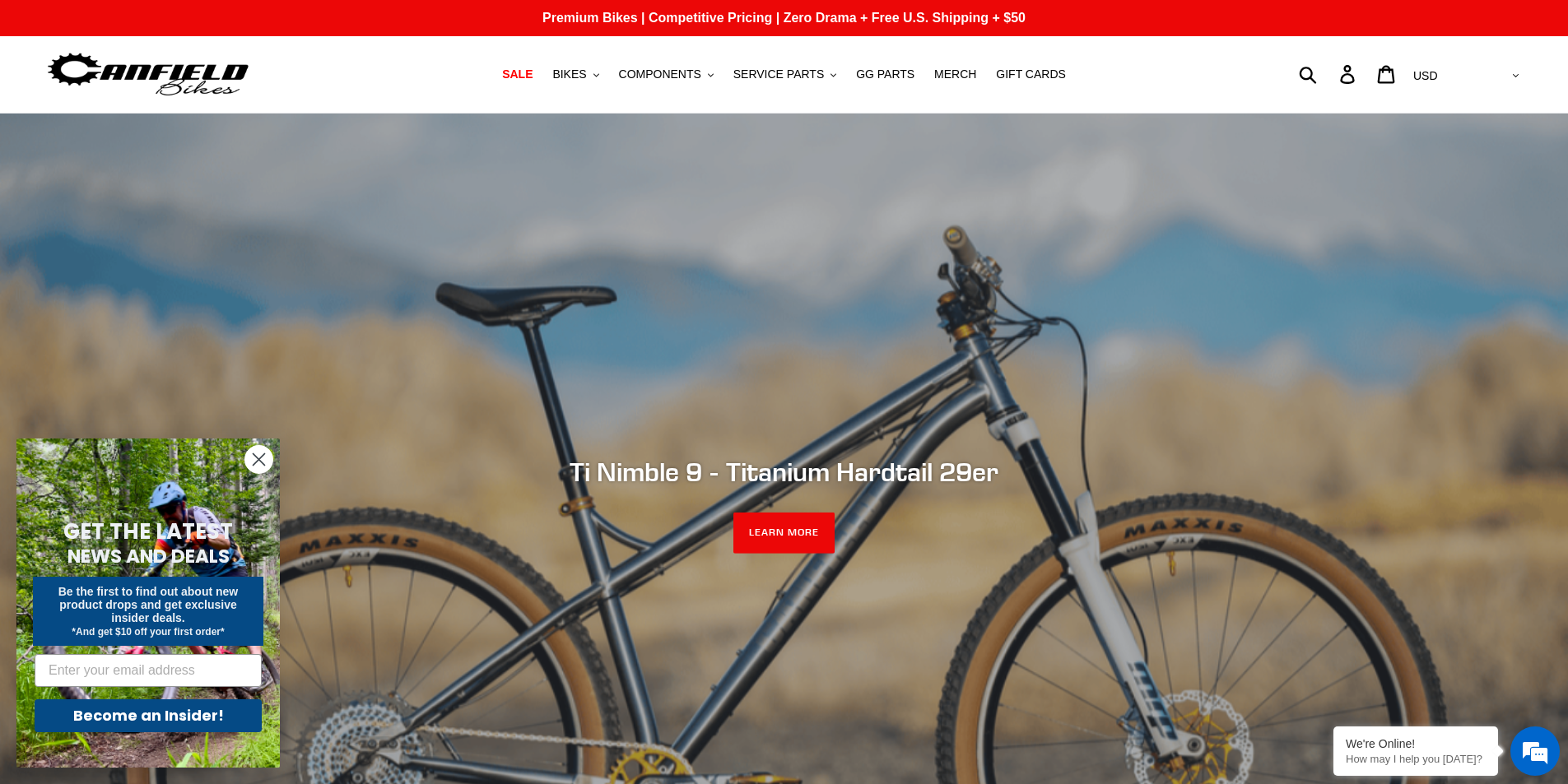
click at [251, 469] on circle "Close dialog" at bounding box center [258, 459] width 27 height 27
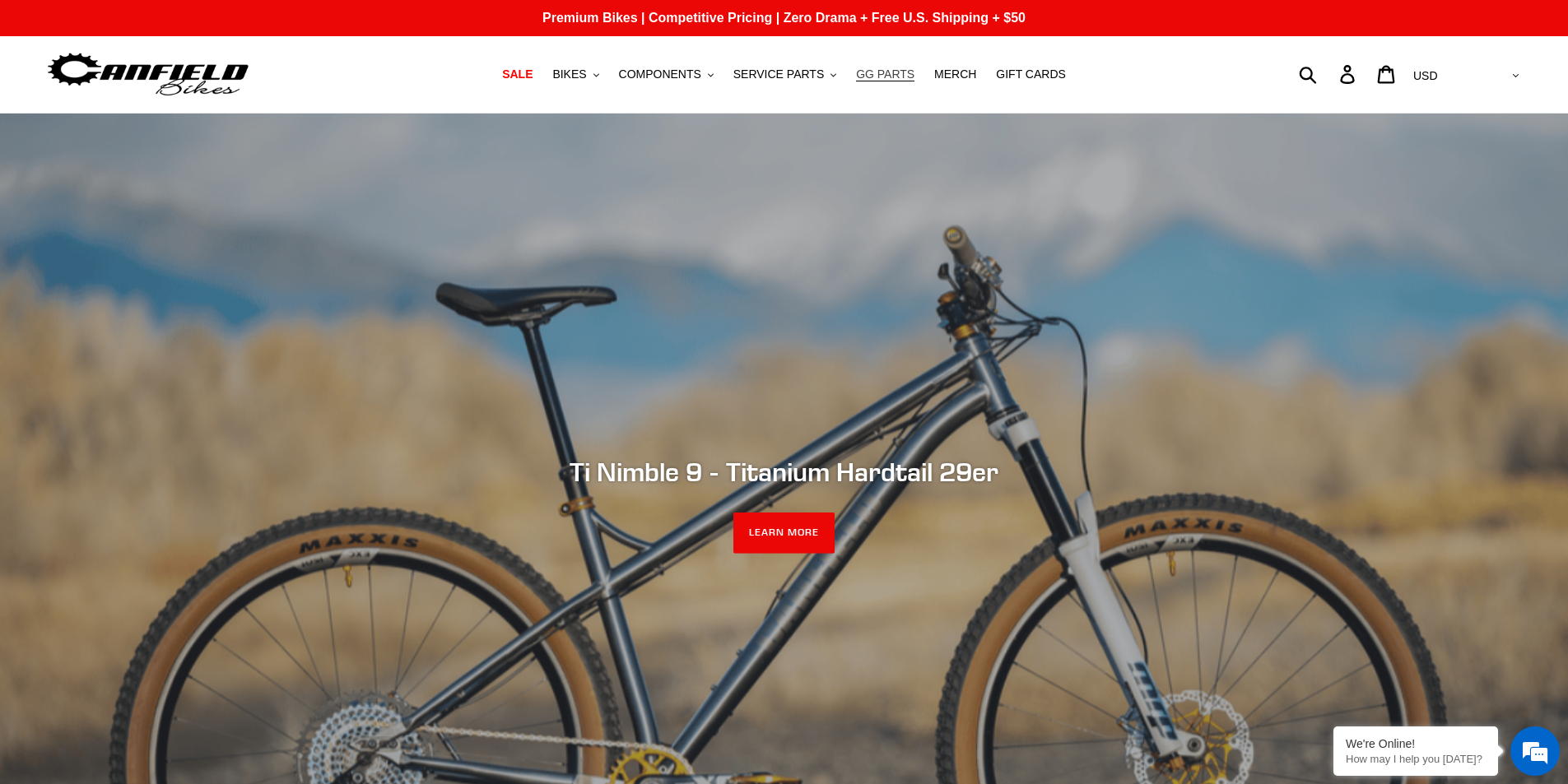
click at [887, 66] on link "GG PARTS" at bounding box center [885, 74] width 75 height 22
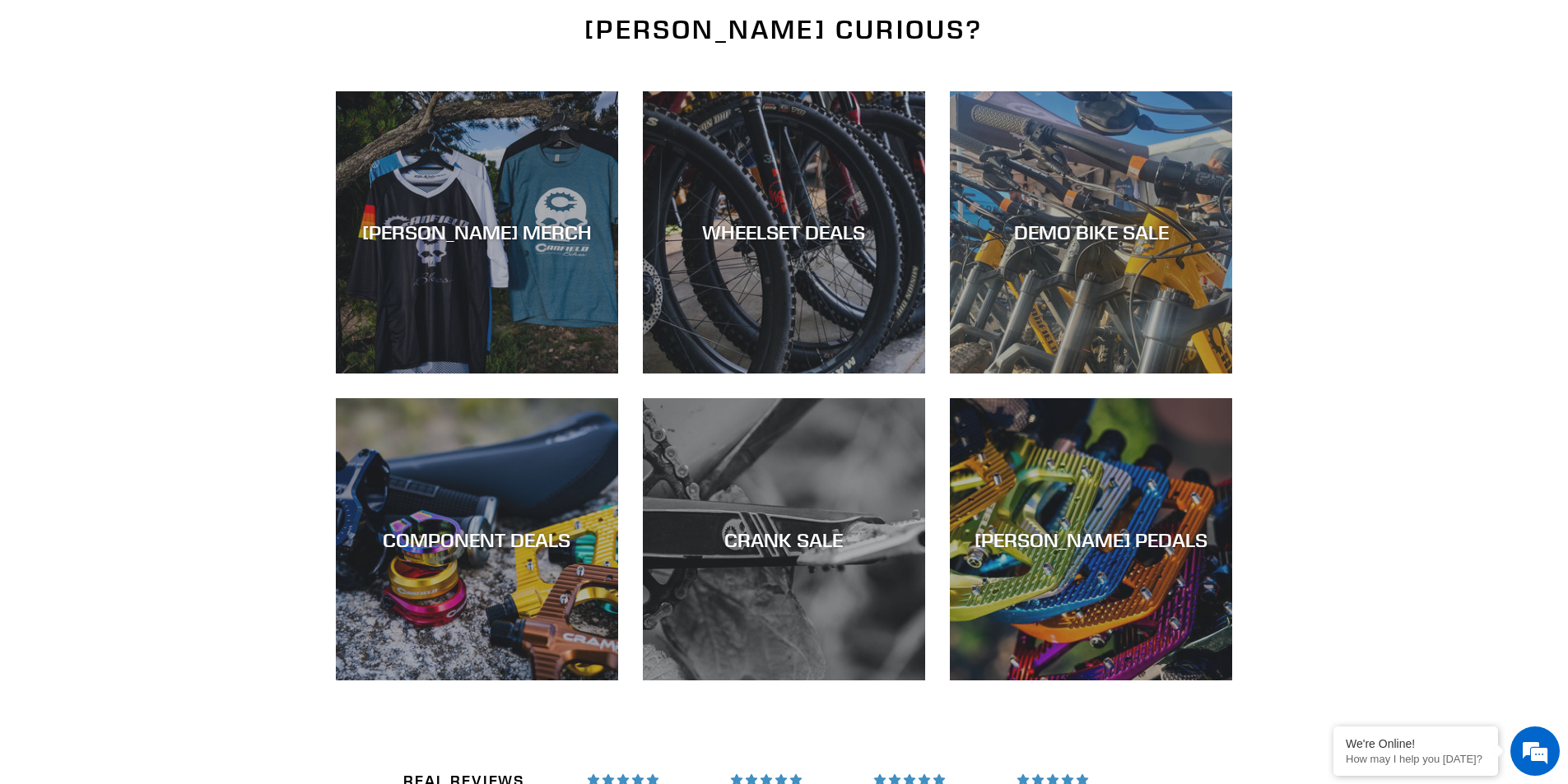
scroll to position [2385, 0]
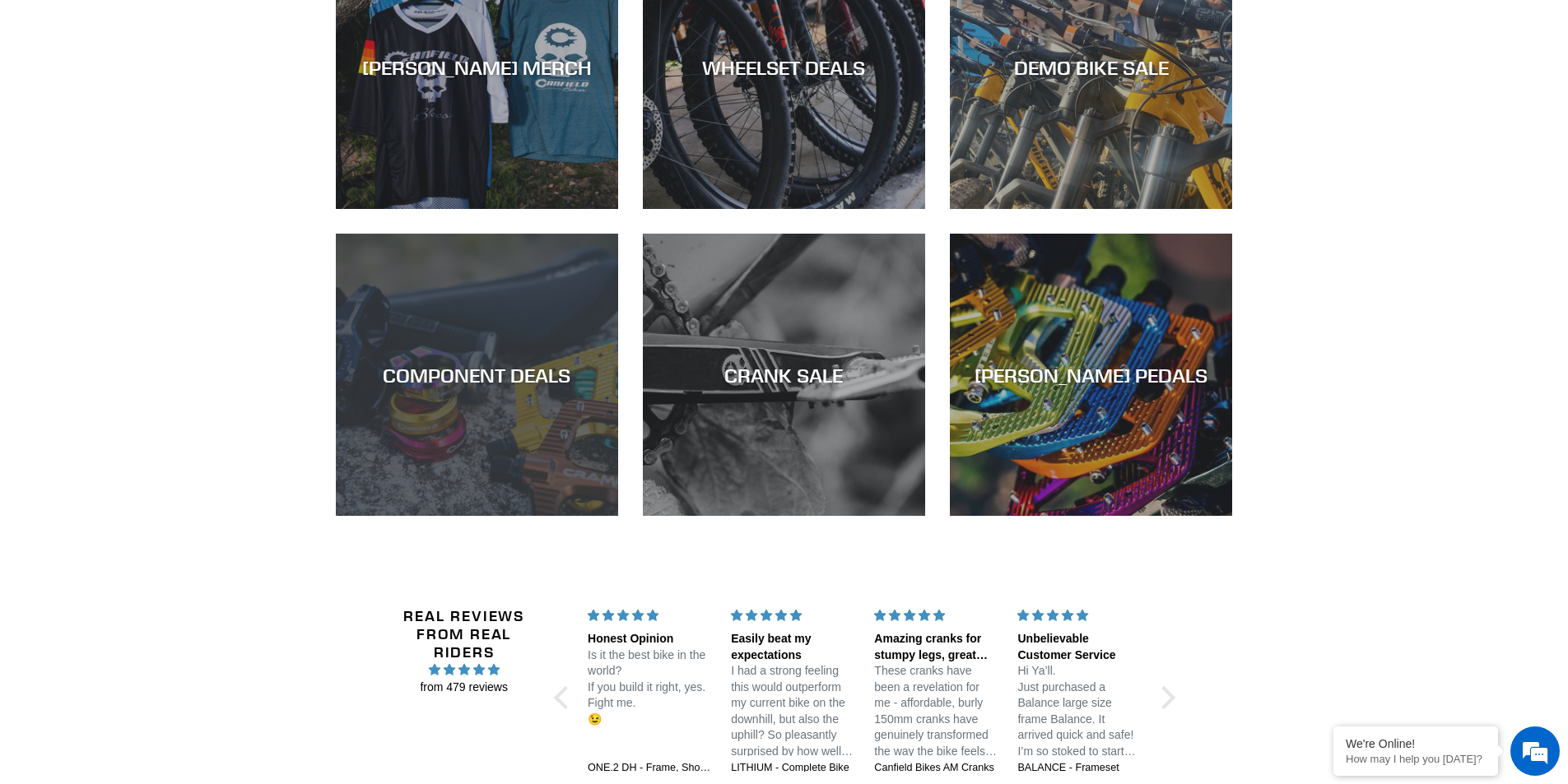
click at [354, 516] on div "COMPONENT DEALS" at bounding box center [476, 516] width 282 height 0
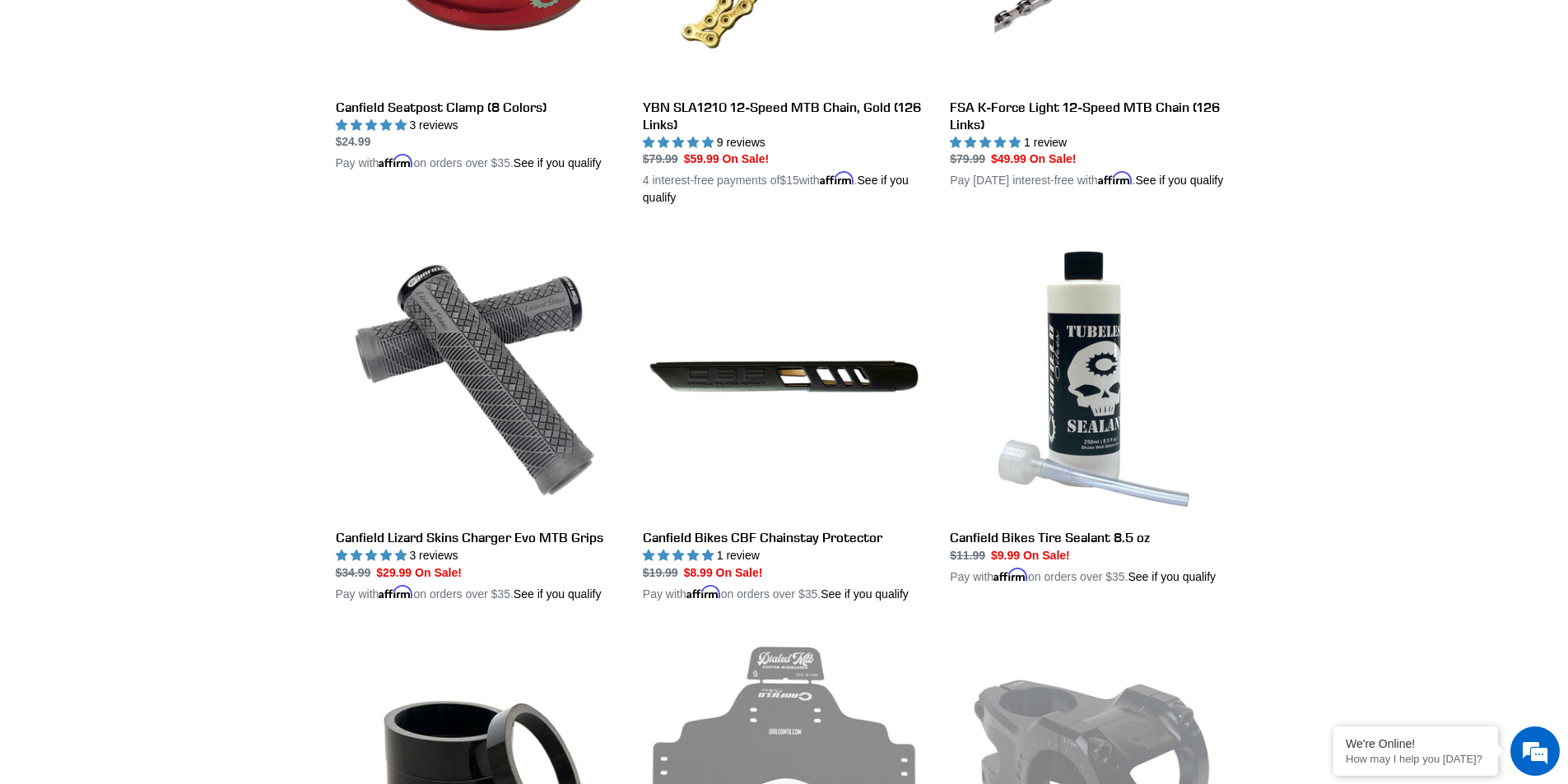
scroll to position [2650, 0]
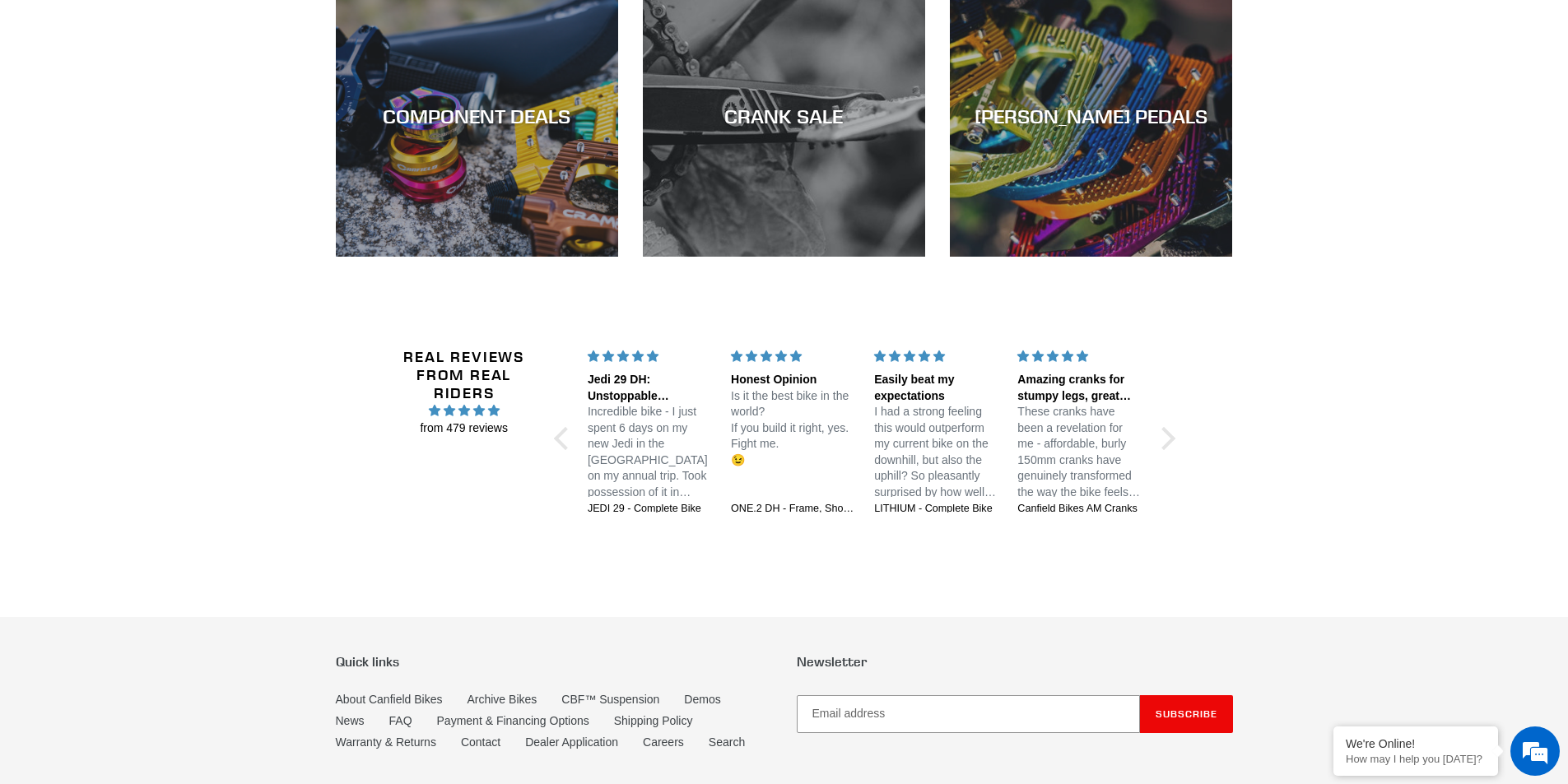
scroll to position [2764, 0]
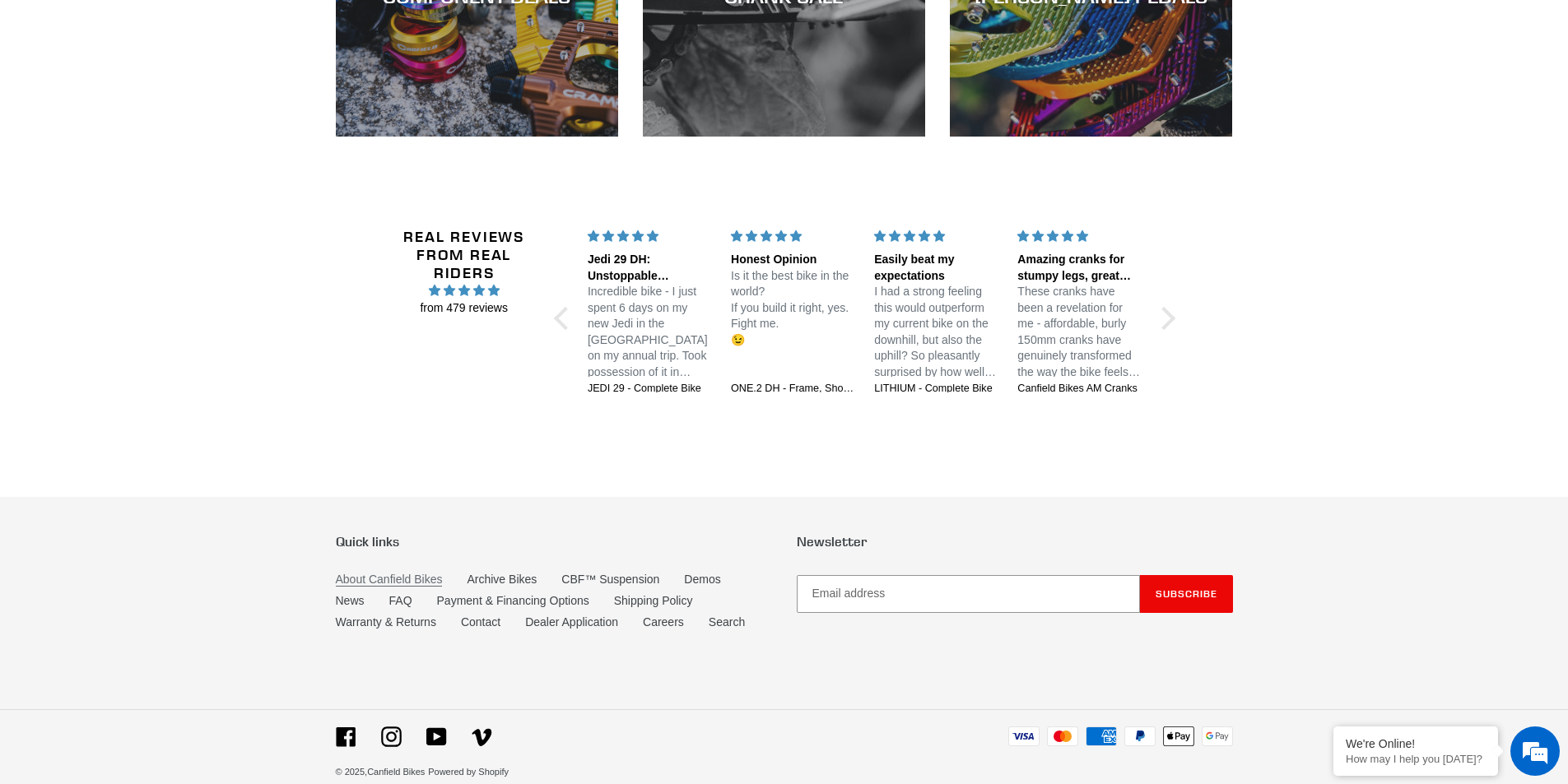
click at [421, 573] on link "About Canfield Bikes" at bounding box center [389, 579] width 107 height 14
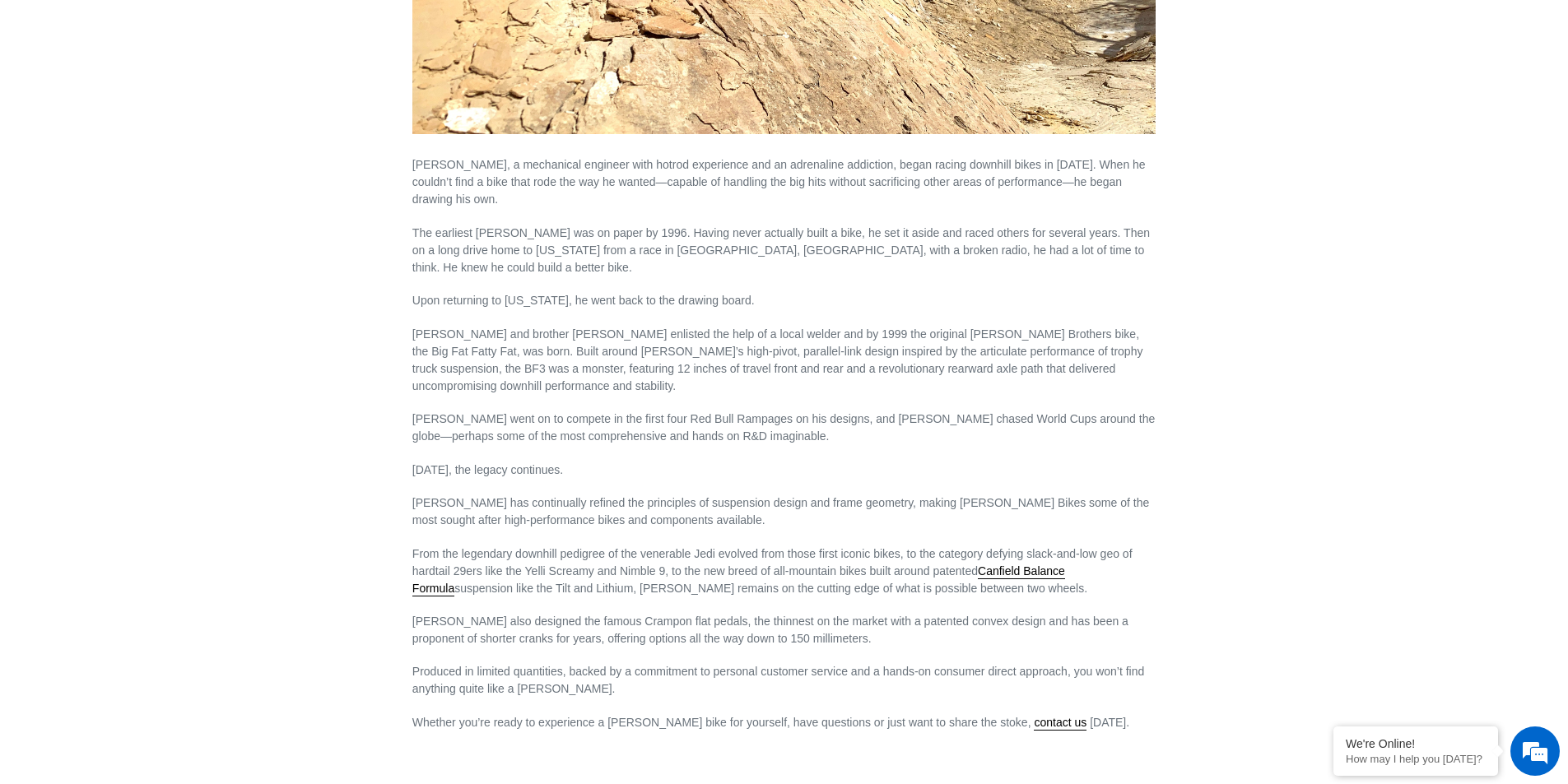
scroll to position [972, 0]
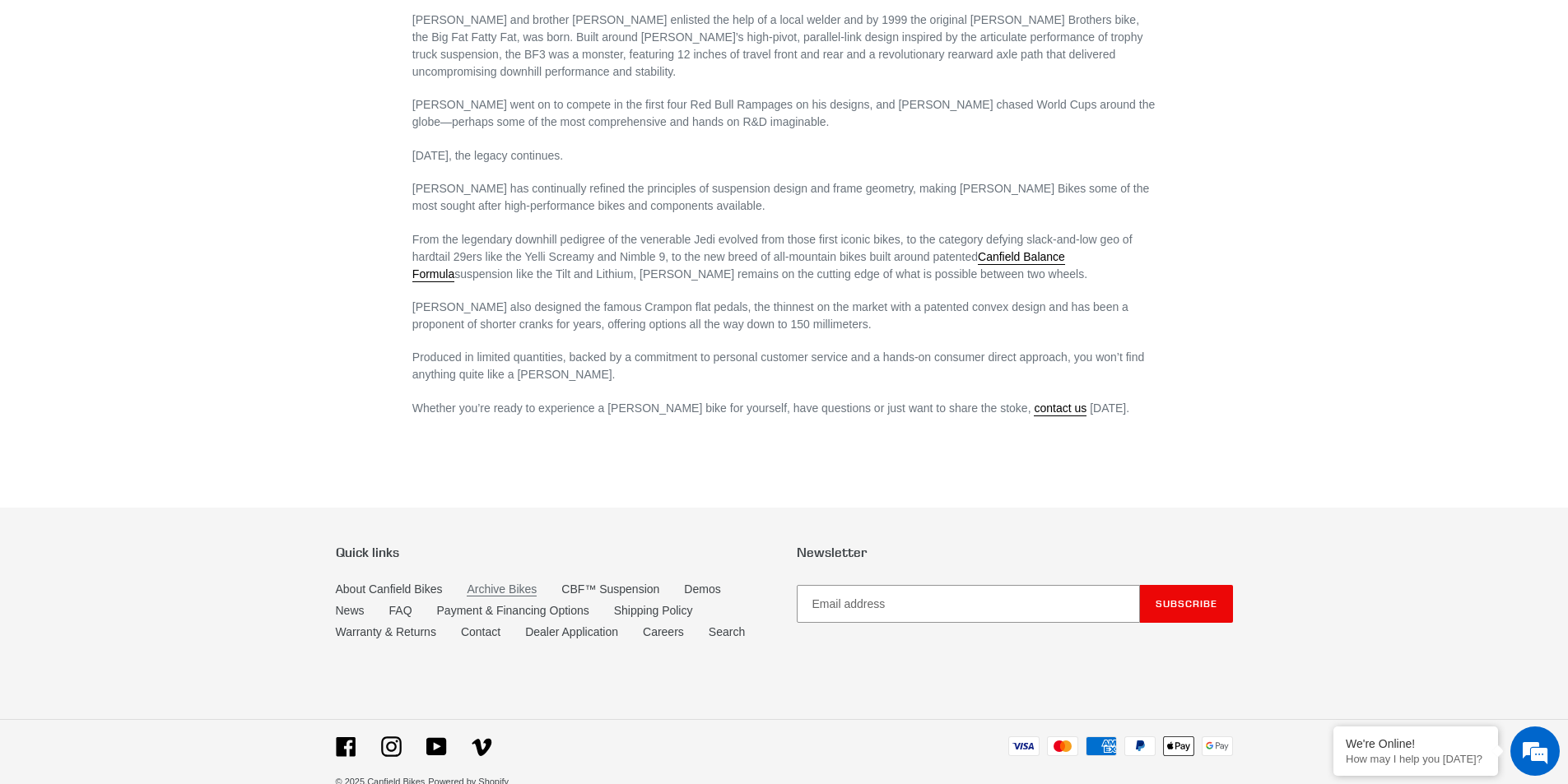
click at [494, 583] on link "Archive Bikes" at bounding box center [501, 589] width 70 height 14
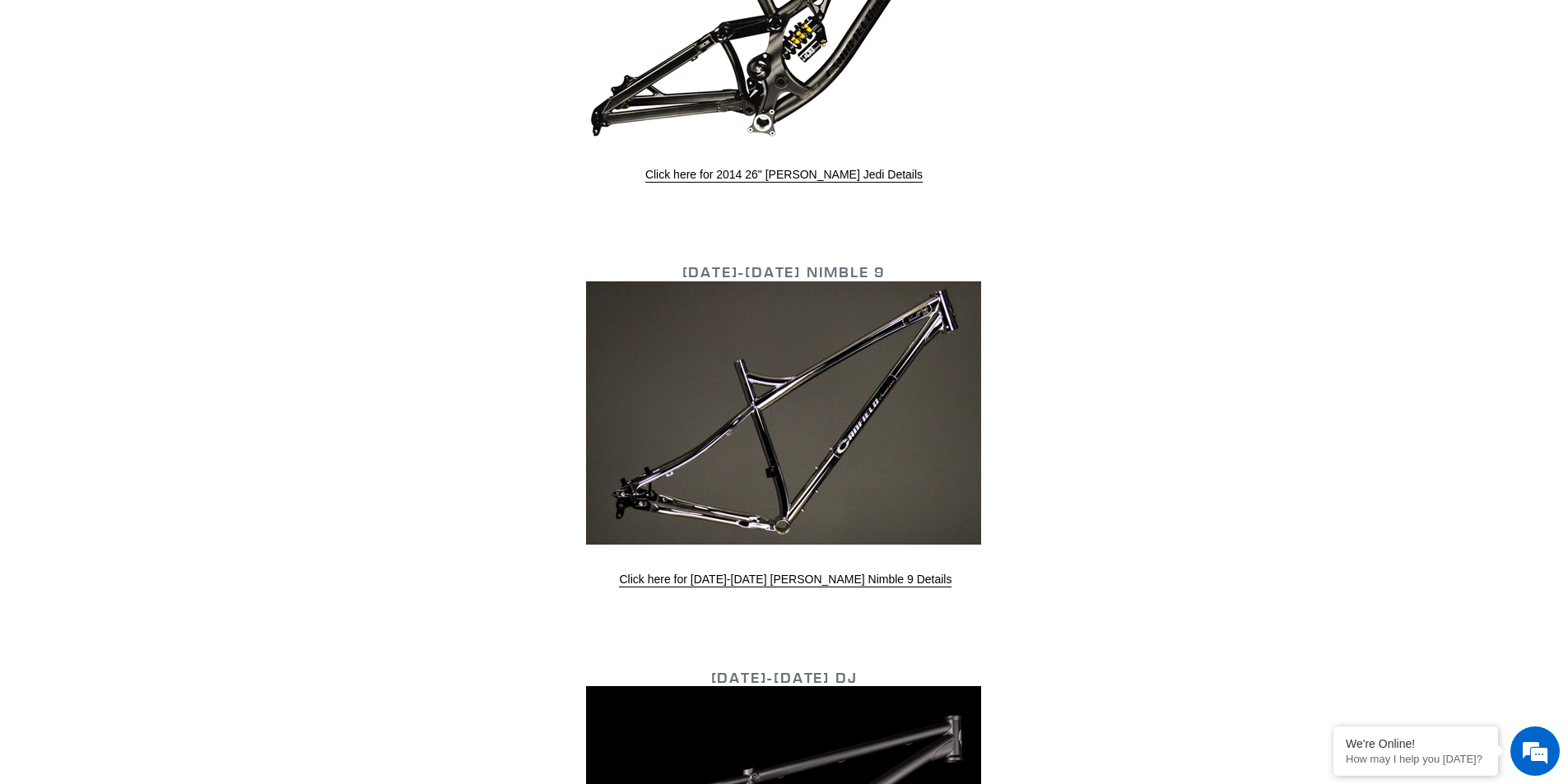
scroll to position [3866, 0]
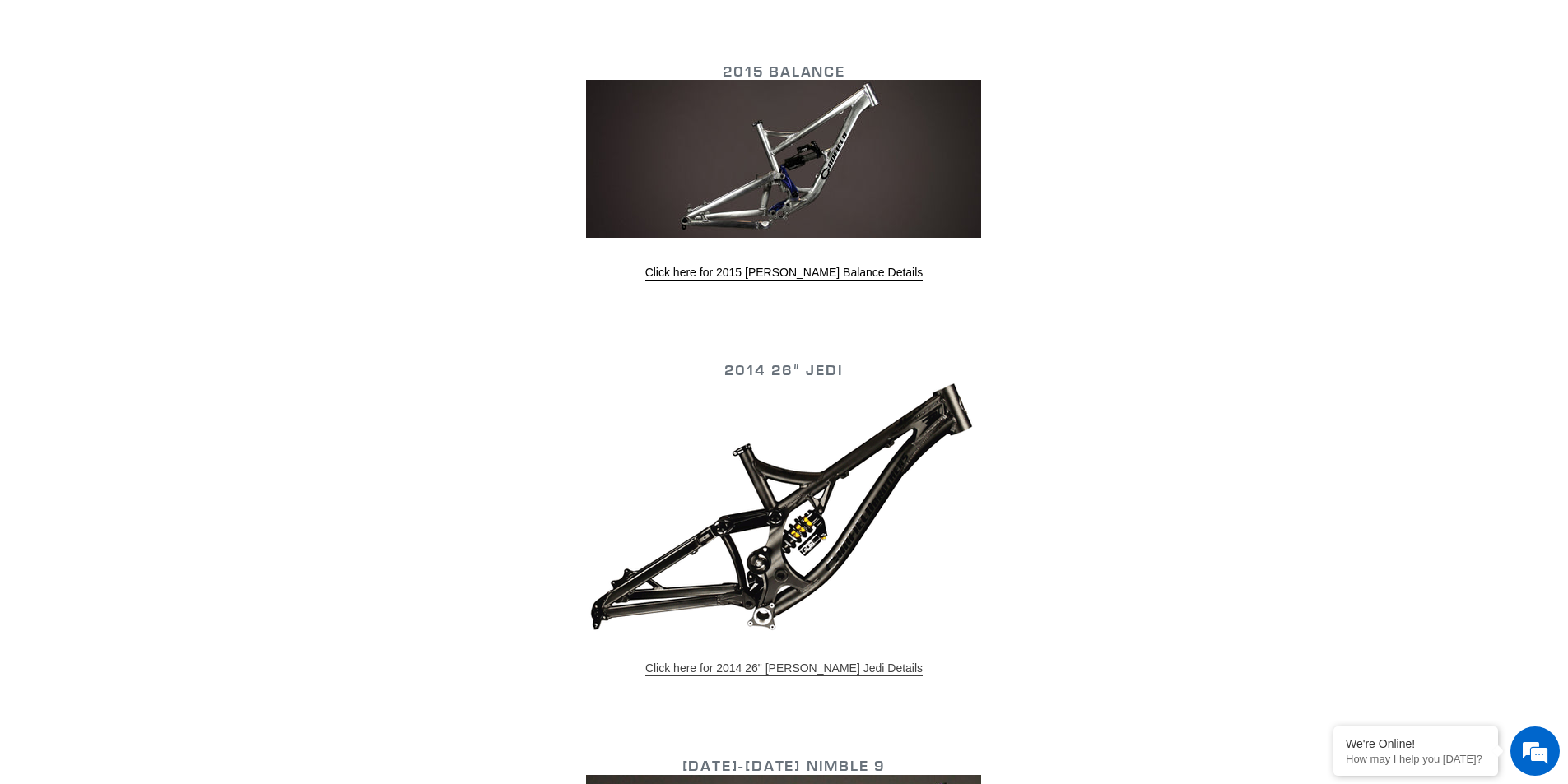
click at [769, 662] on link "Click here for 2014 26" Canfield Jedi Details" at bounding box center [784, 669] width 277 height 15
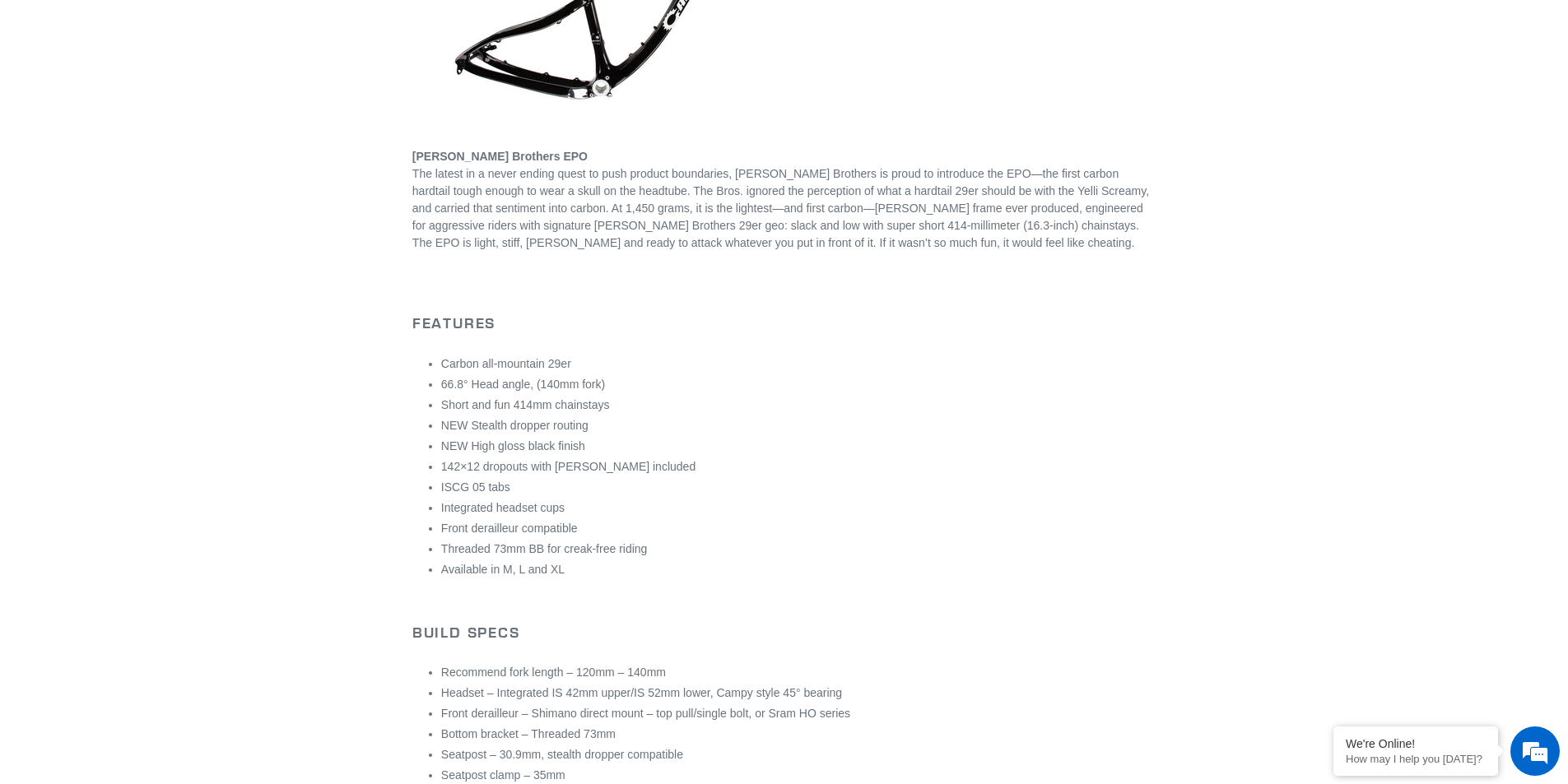
scroll to position [494, 0]
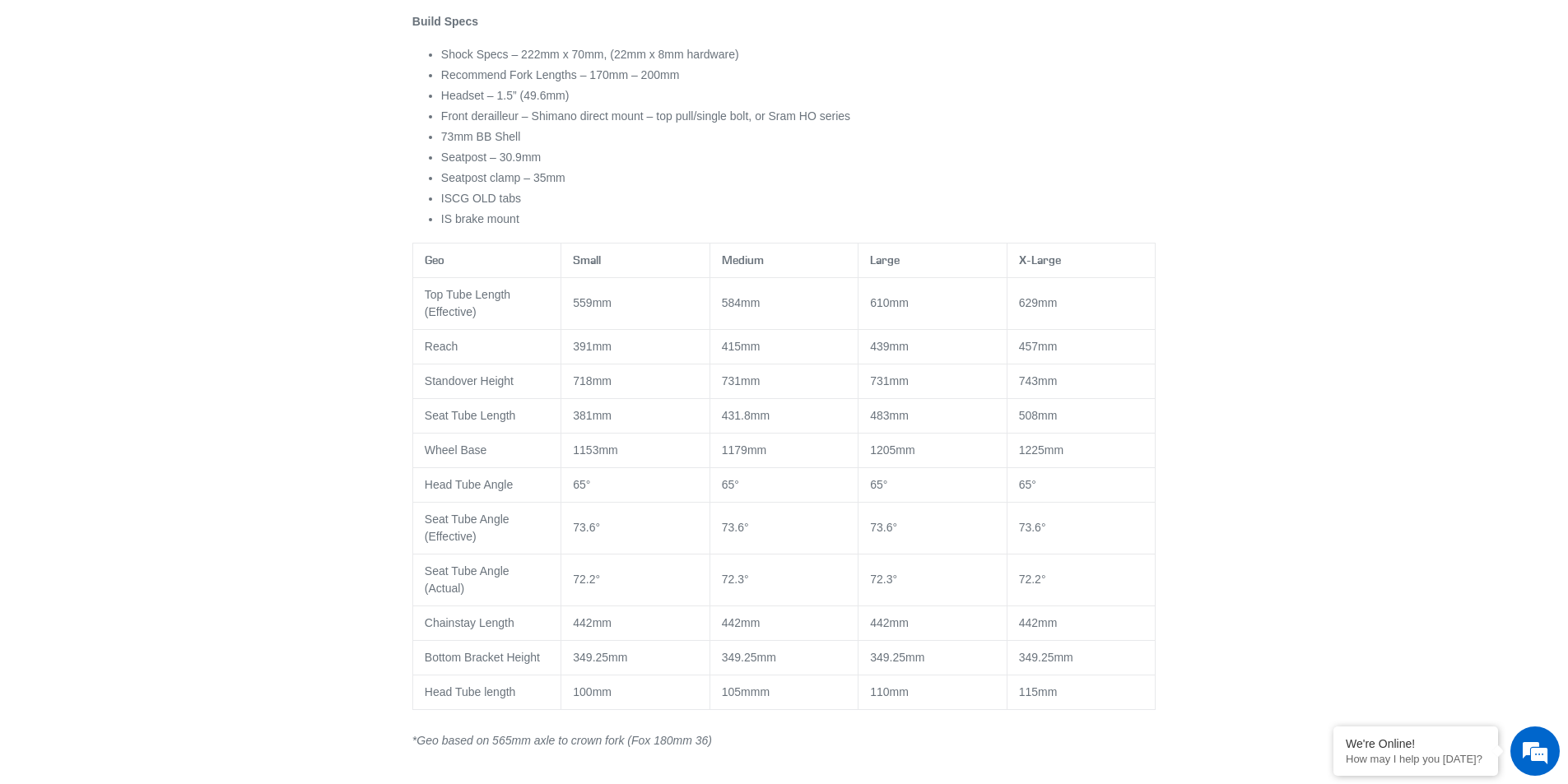
scroll to position [1391, 0]
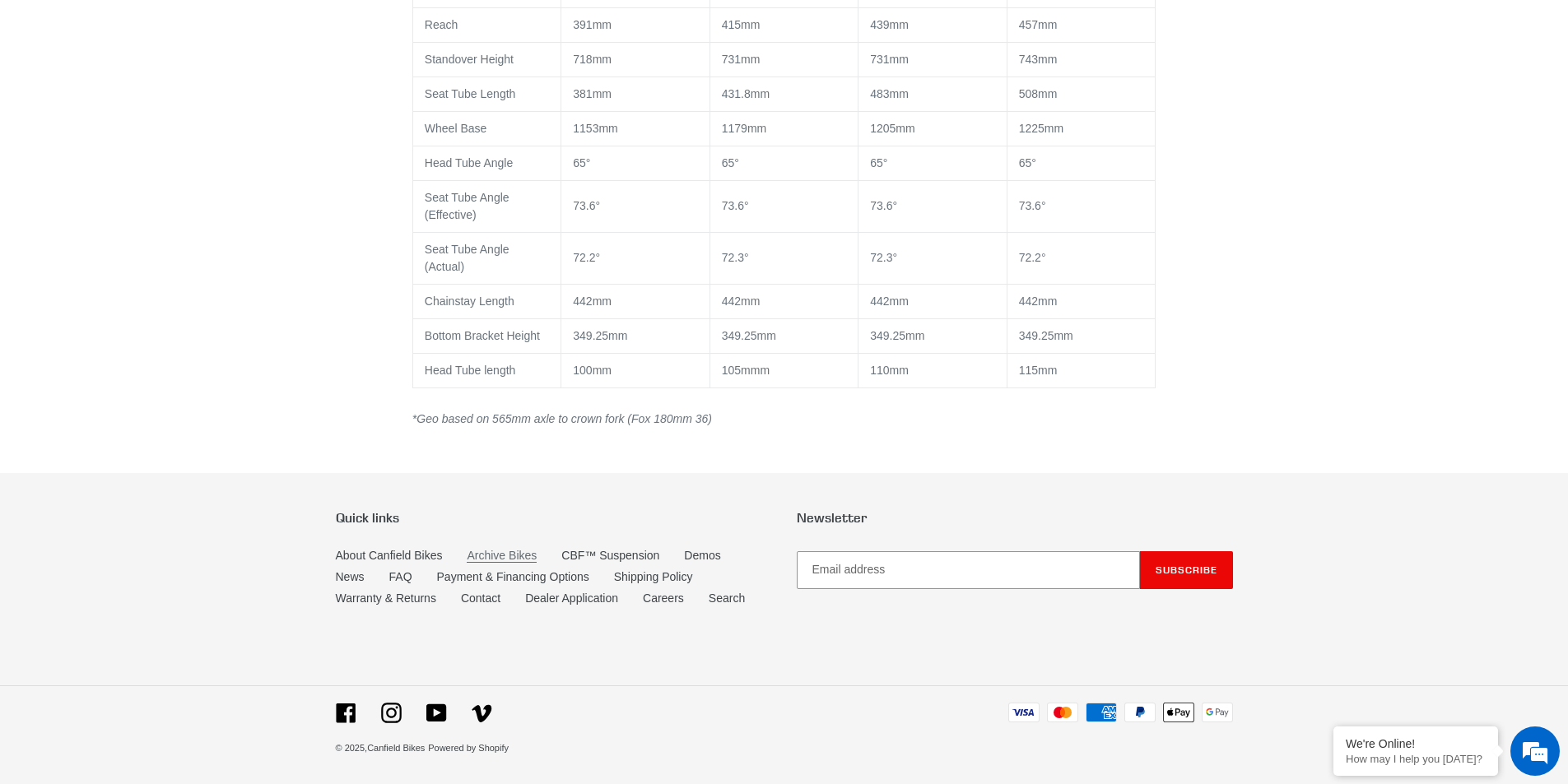
click at [488, 553] on link "Archive Bikes" at bounding box center [501, 555] width 70 height 14
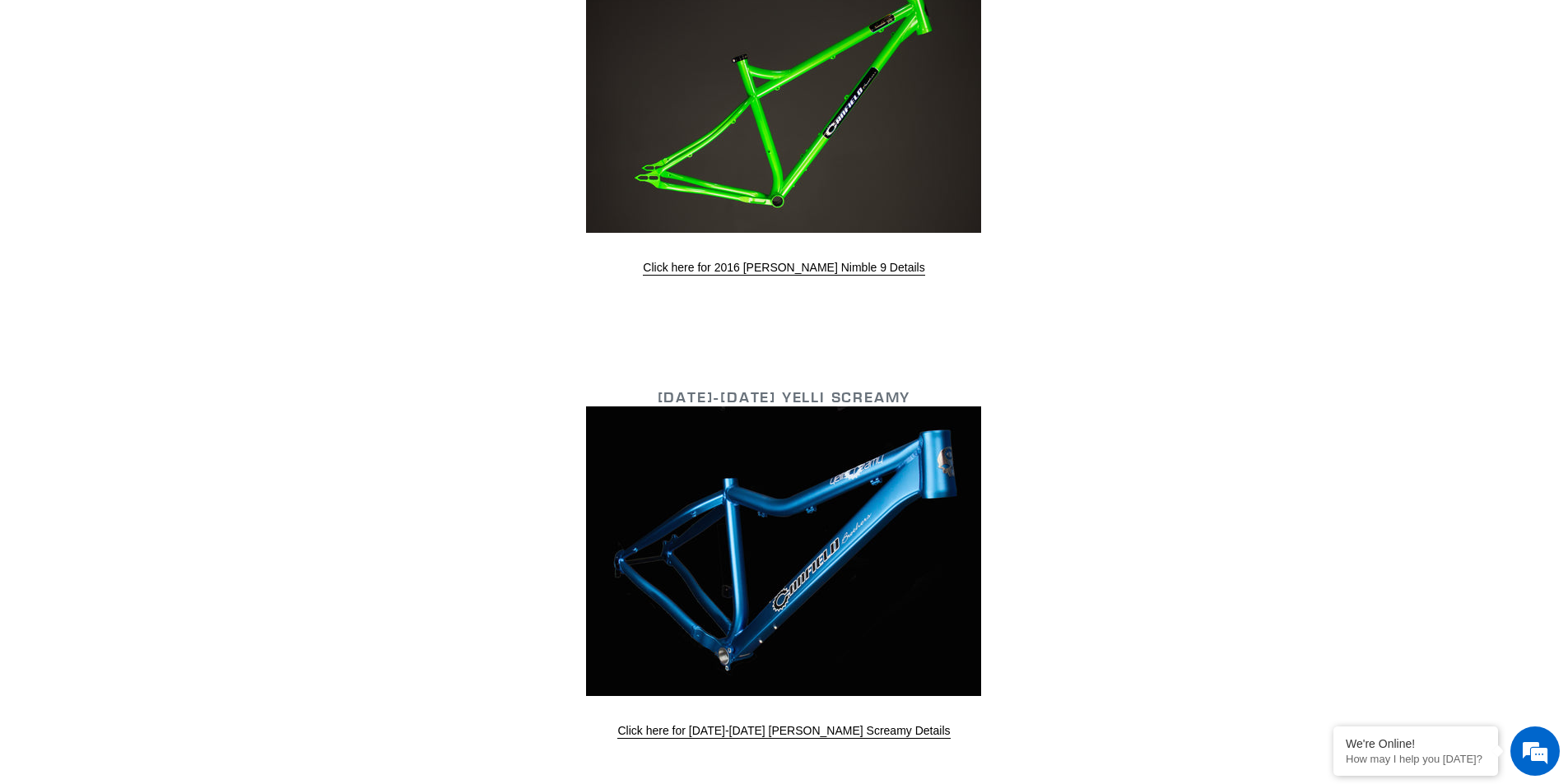
scroll to position [3619, 0]
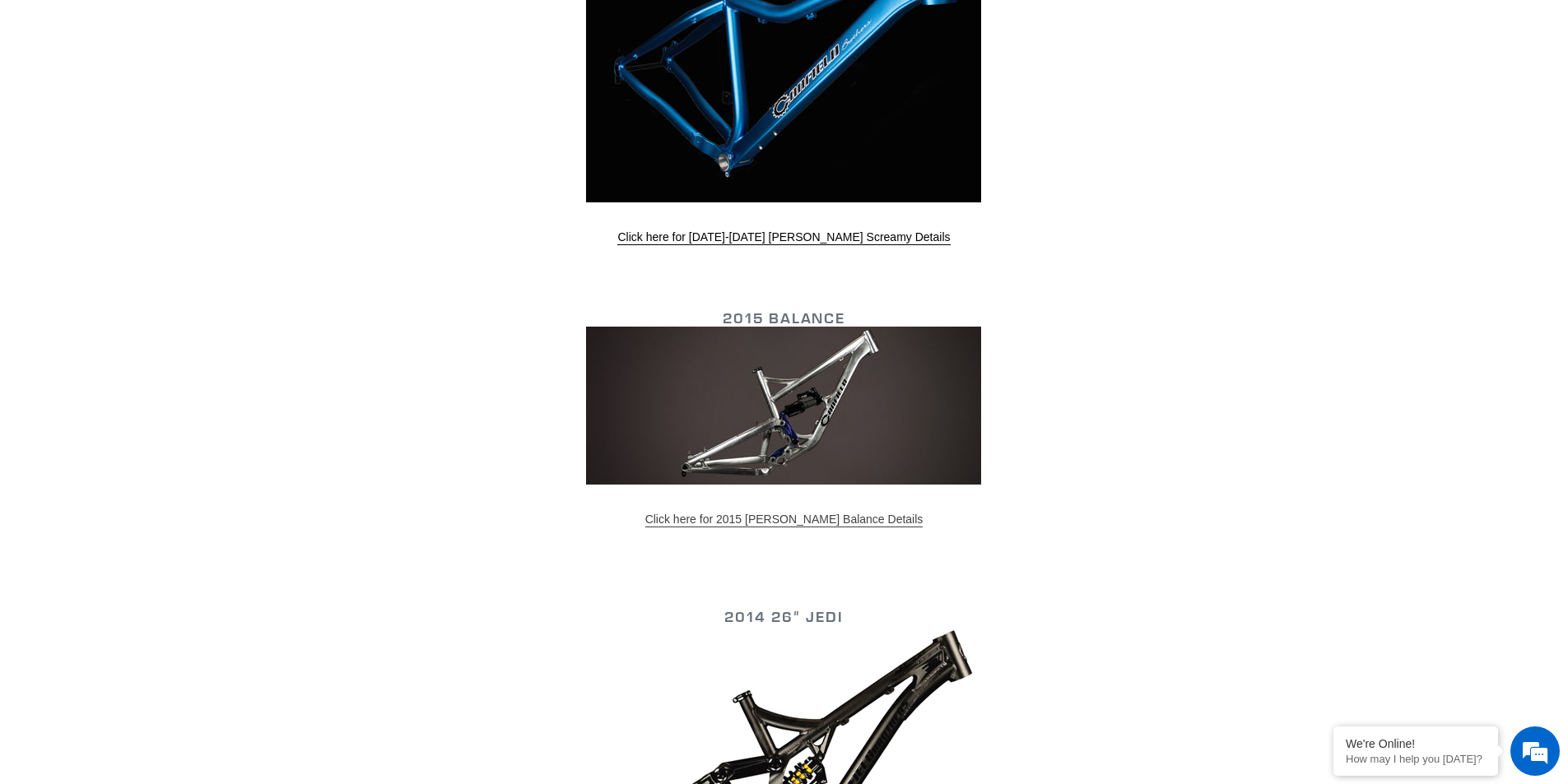
click at [750, 523] on link "Click here for 2015 Canfield Balance Details" at bounding box center [784, 520] width 278 height 15
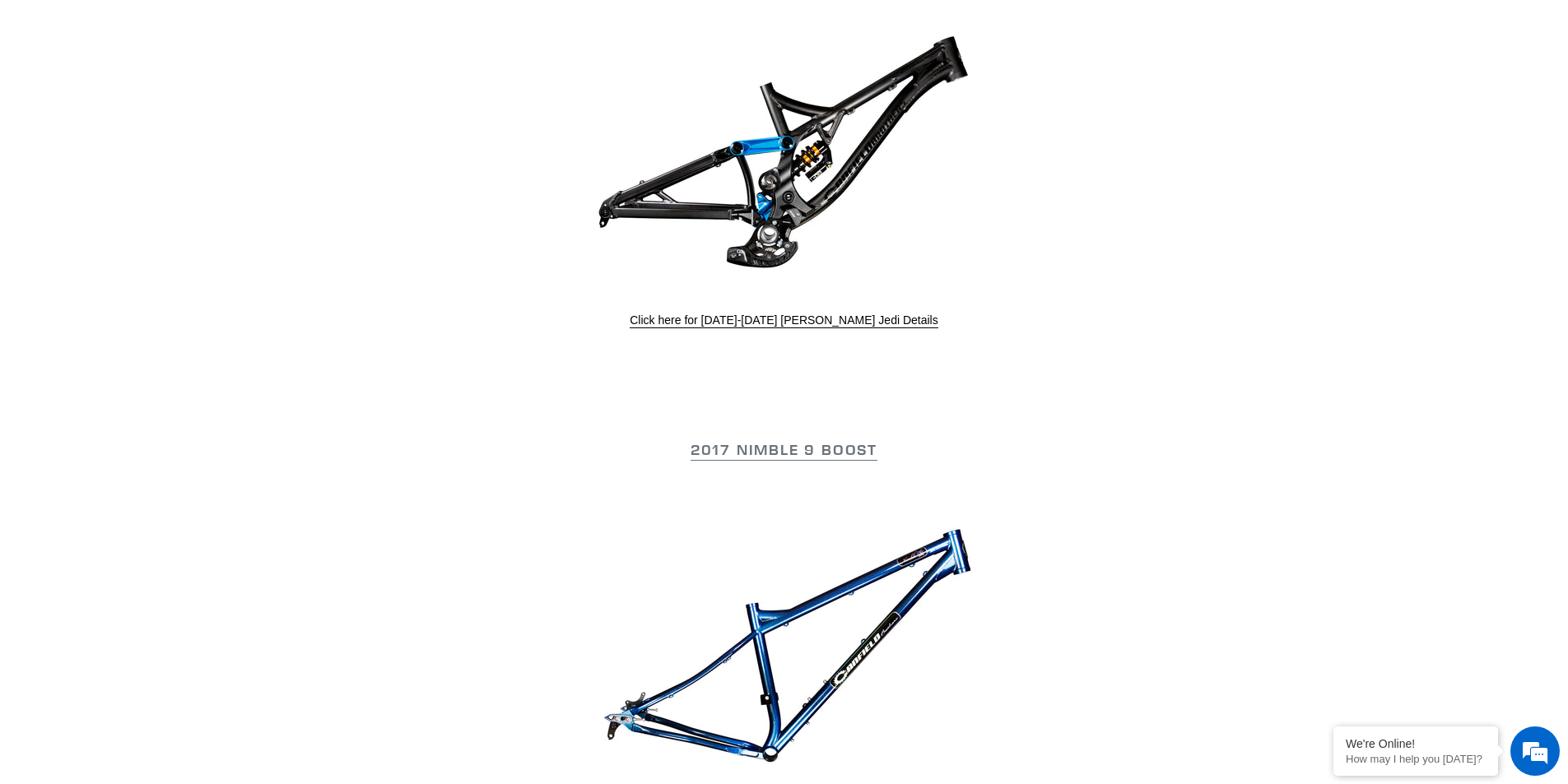
scroll to position [1563, 0]
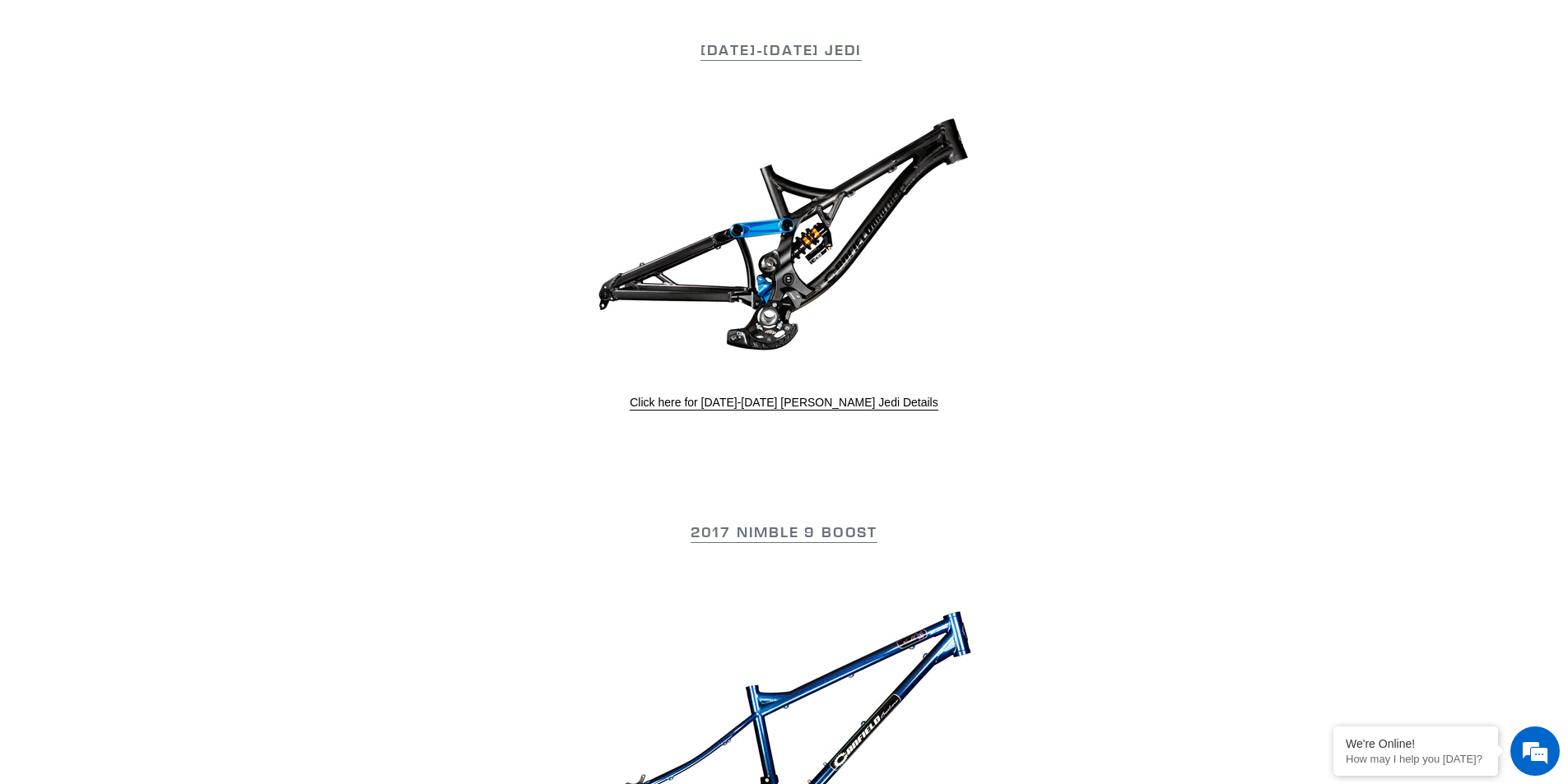
click at [736, 400] on link "Click here for 2015-2017 Canfield Jedi Details" at bounding box center [784, 403] width 308 height 15
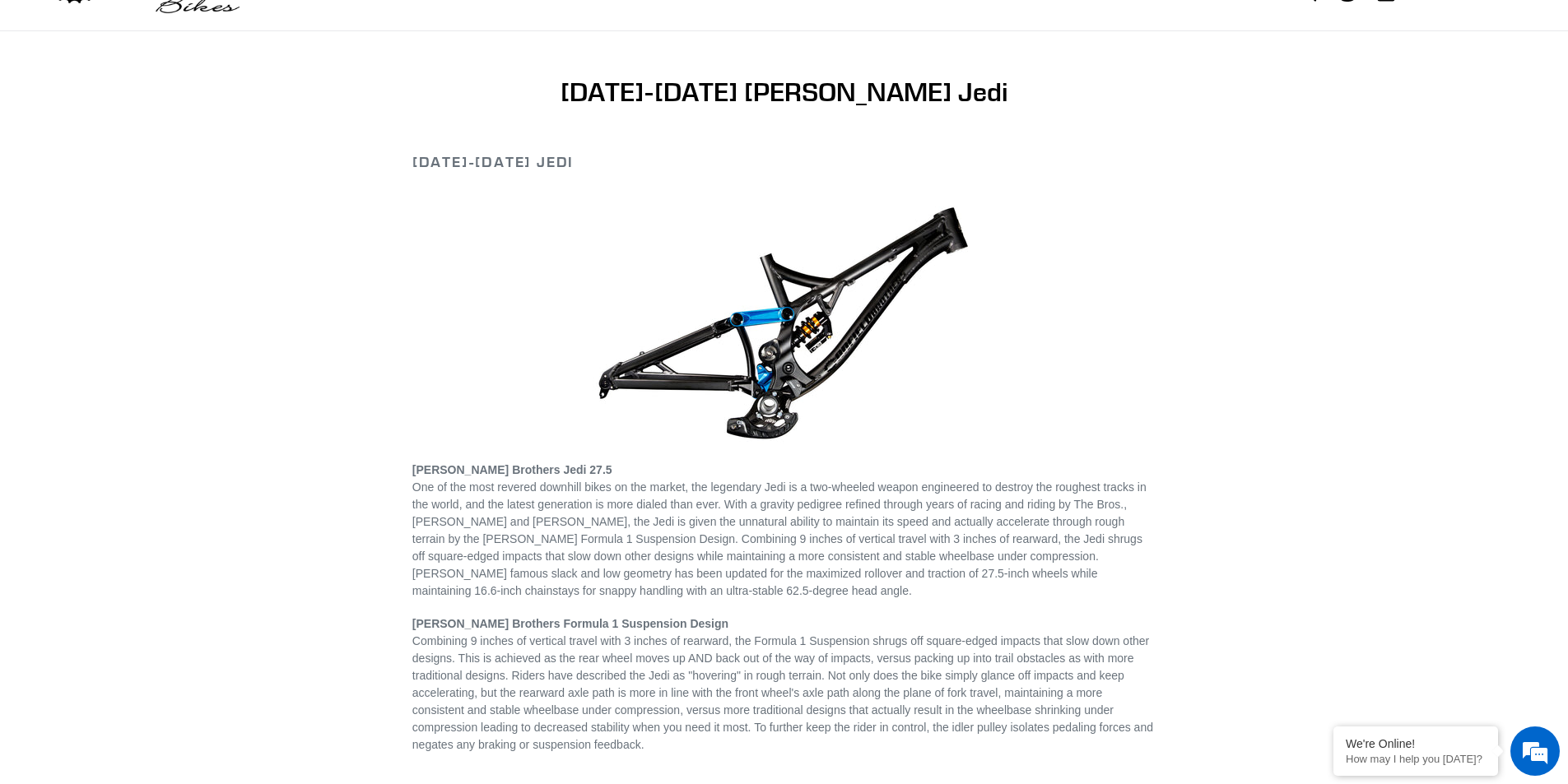
scroll to position [165, 0]
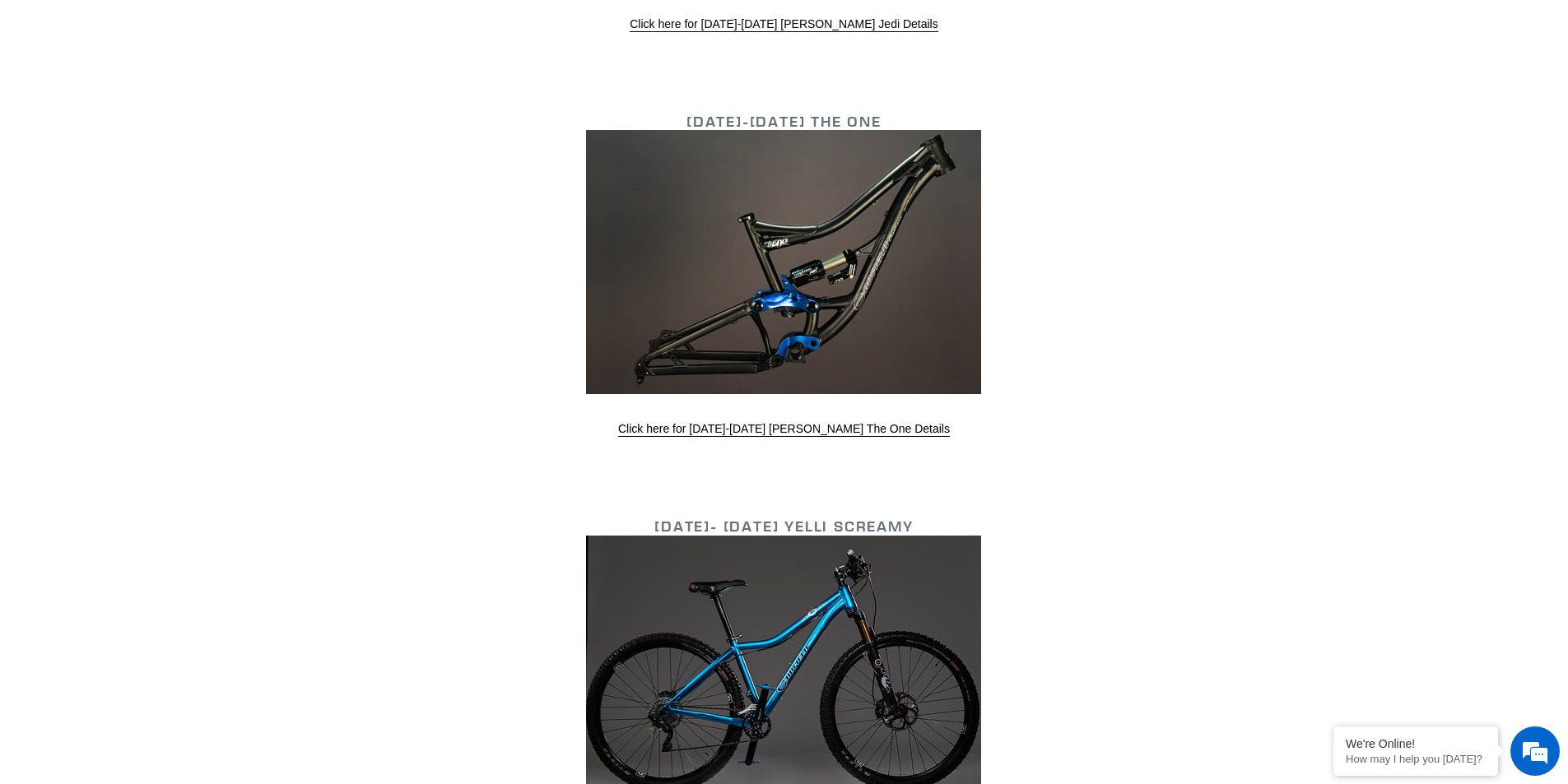
scroll to position [6144, 0]
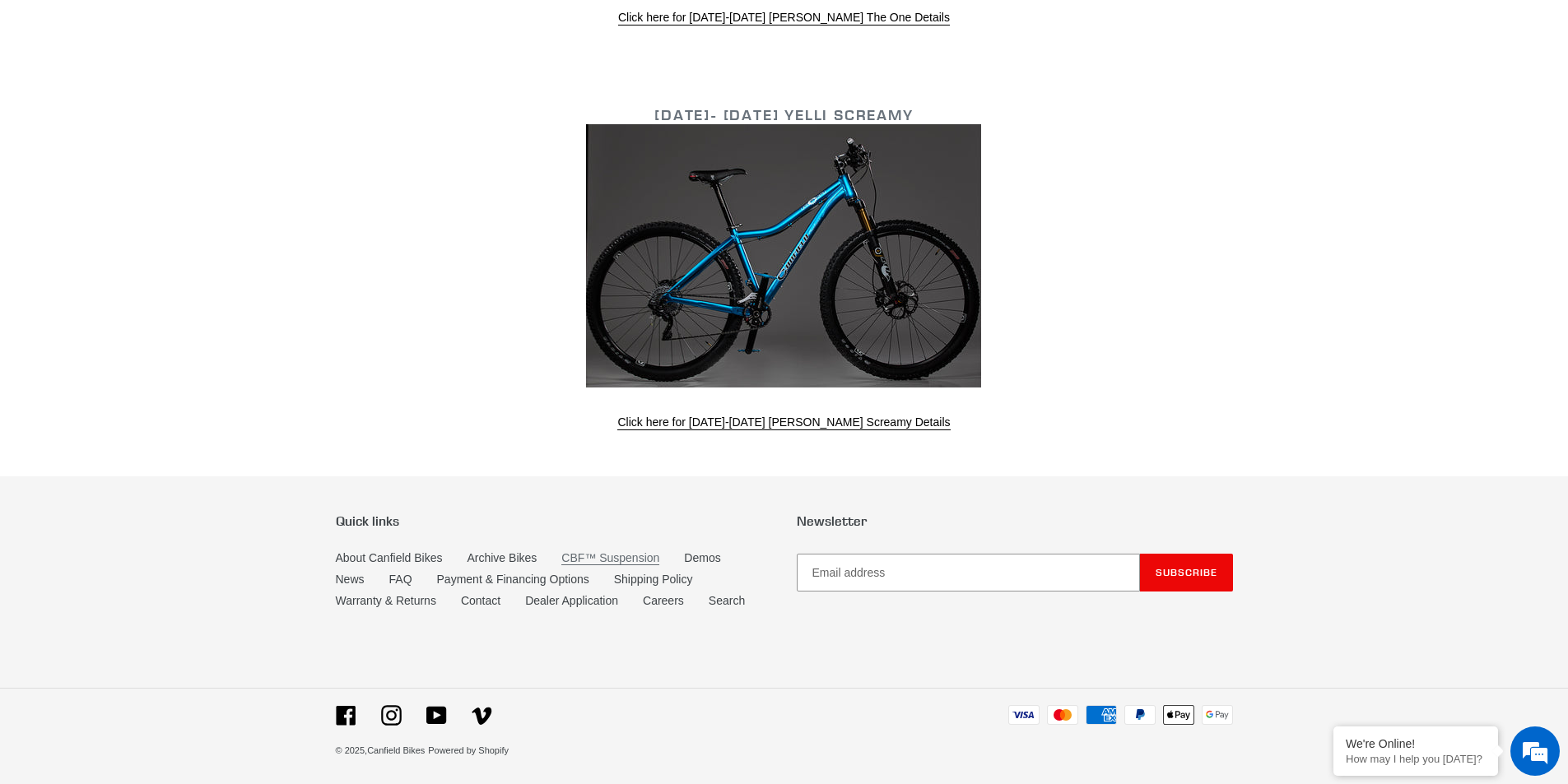
click at [609, 557] on link "CBF™ Suspension" at bounding box center [610, 558] width 98 height 14
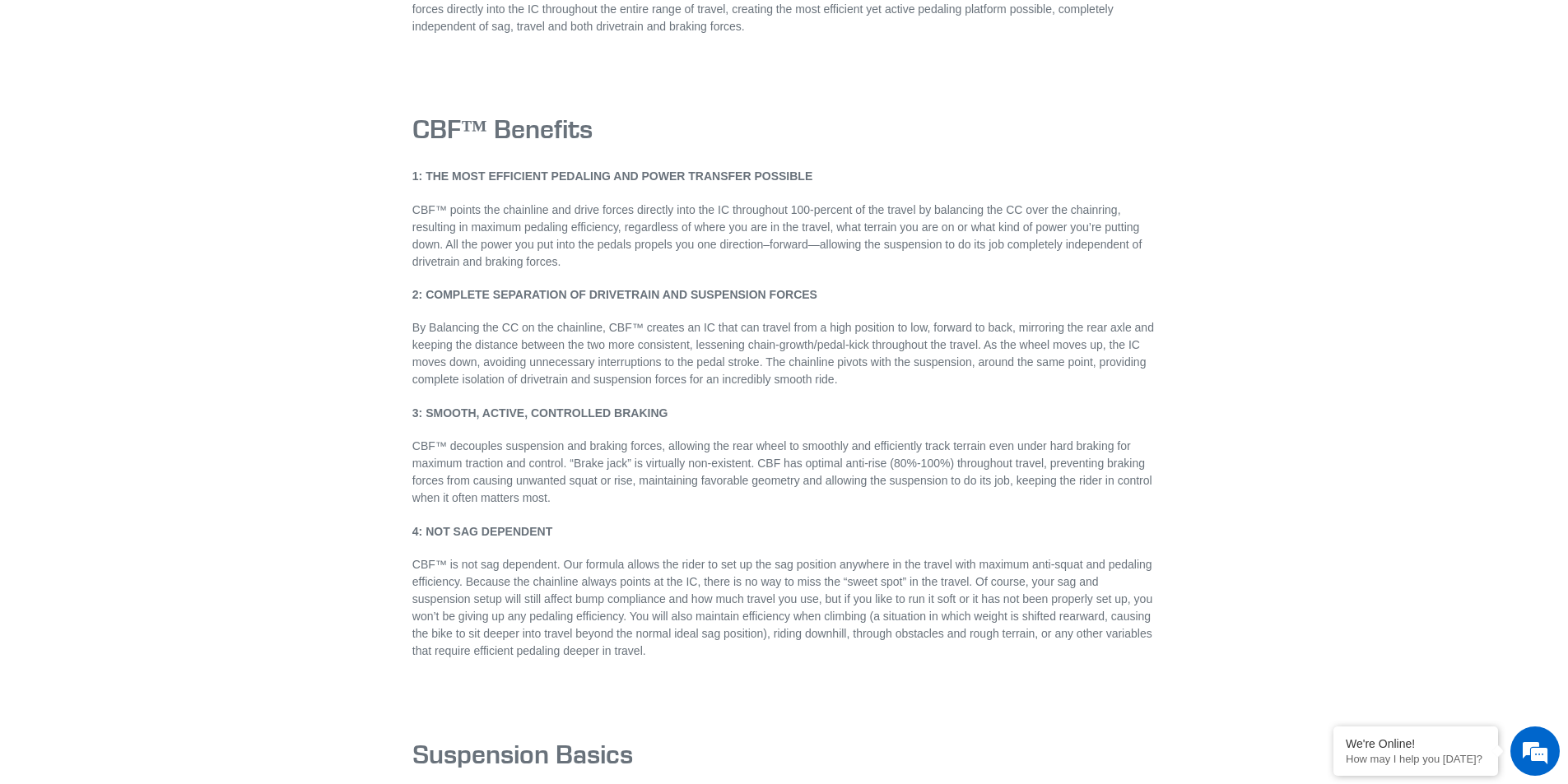
scroll to position [2221, 0]
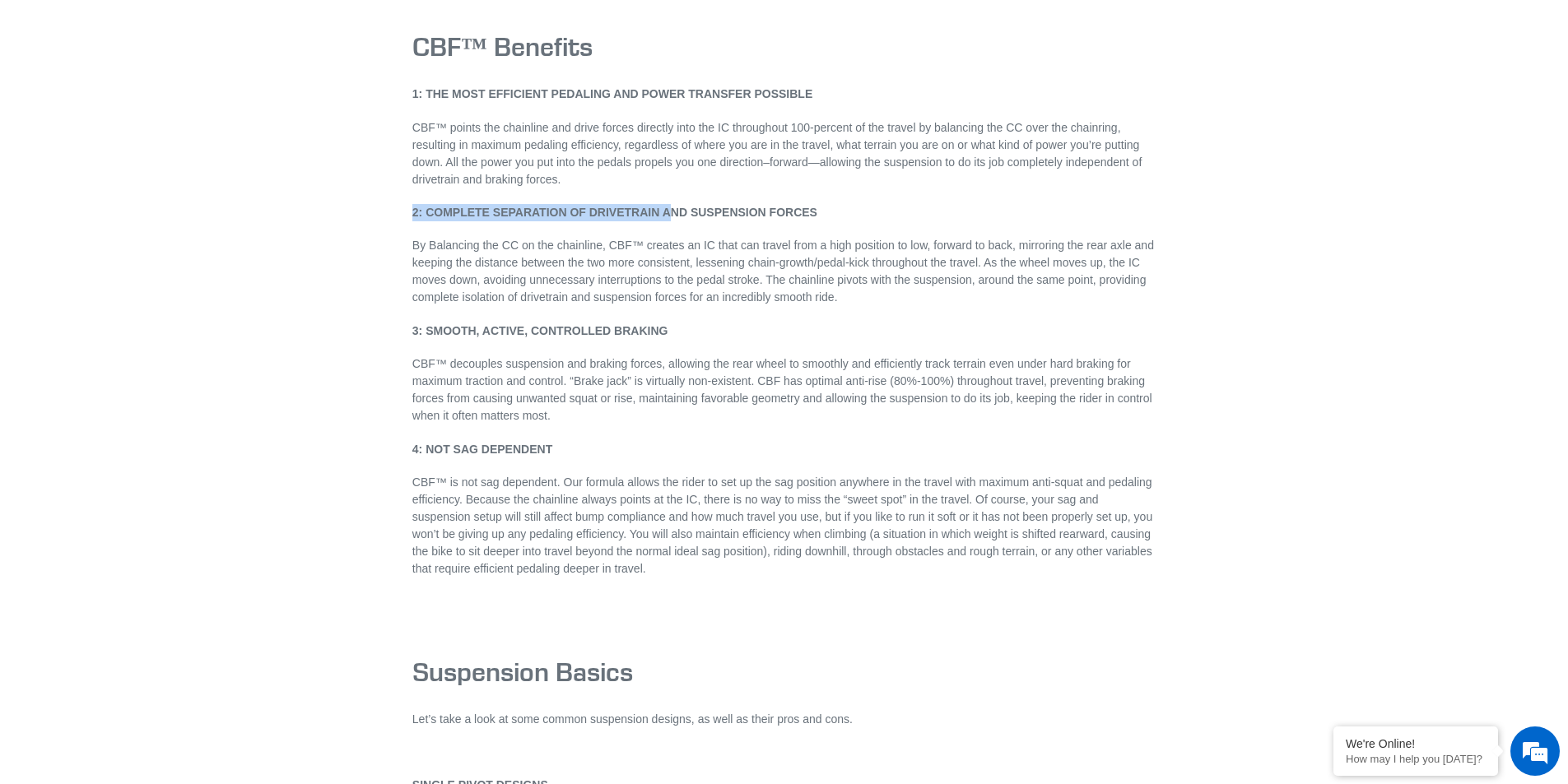
drag, startPoint x: 411, startPoint y: 200, endPoint x: 660, endPoint y: 191, distance: 249.2
click at [660, 206] on strong "2: COMPLETE SEPARATION OF DRIVETRAIN AND SUSPENSION FORCES" at bounding box center [615, 212] width 405 height 13
drag, startPoint x: 644, startPoint y: 194, endPoint x: 424, endPoint y: 190, distance: 220.0
click at [424, 206] on strong "2: COMPLETE SEPARATION OF DRIVETRAIN AND SUSPENSION FORCES" at bounding box center [615, 212] width 405 height 13
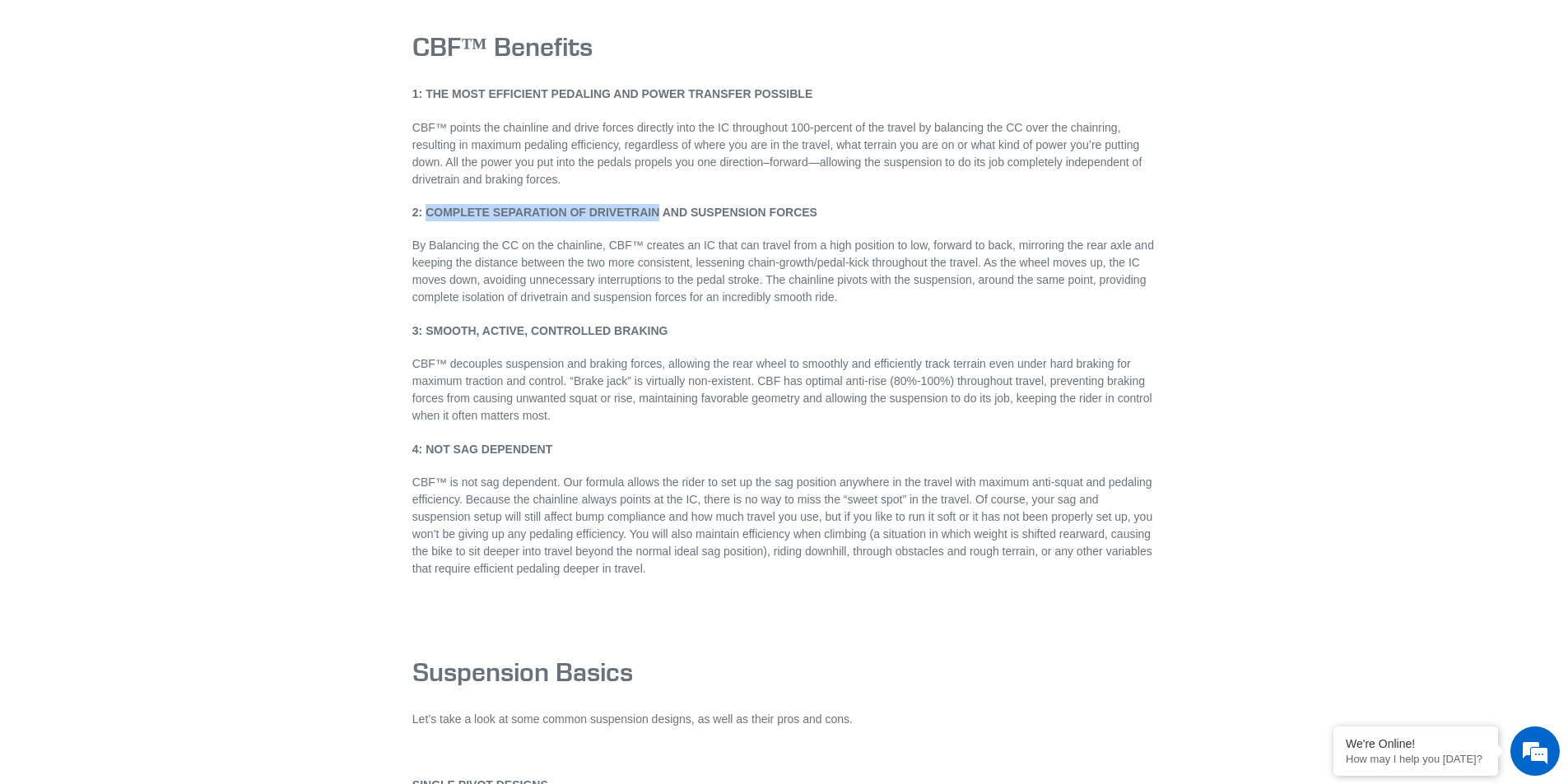
click at [424, 206] on strong "2: COMPLETE SEPARATION OF DRIVETRAIN AND SUSPENSION FORCES" at bounding box center [615, 212] width 405 height 13
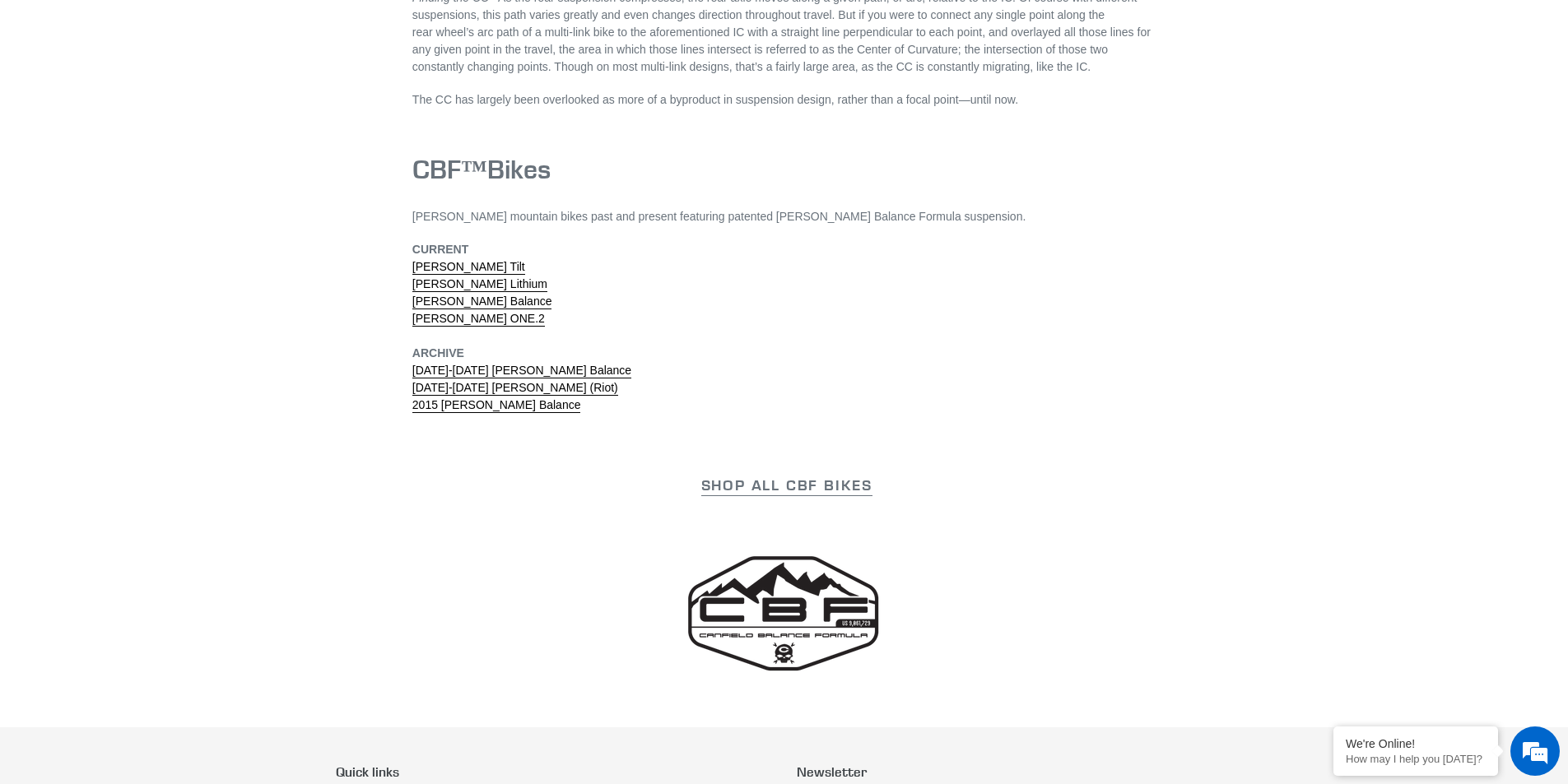
scroll to position [5235, 0]
